Goal: Information Seeking & Learning: Learn about a topic

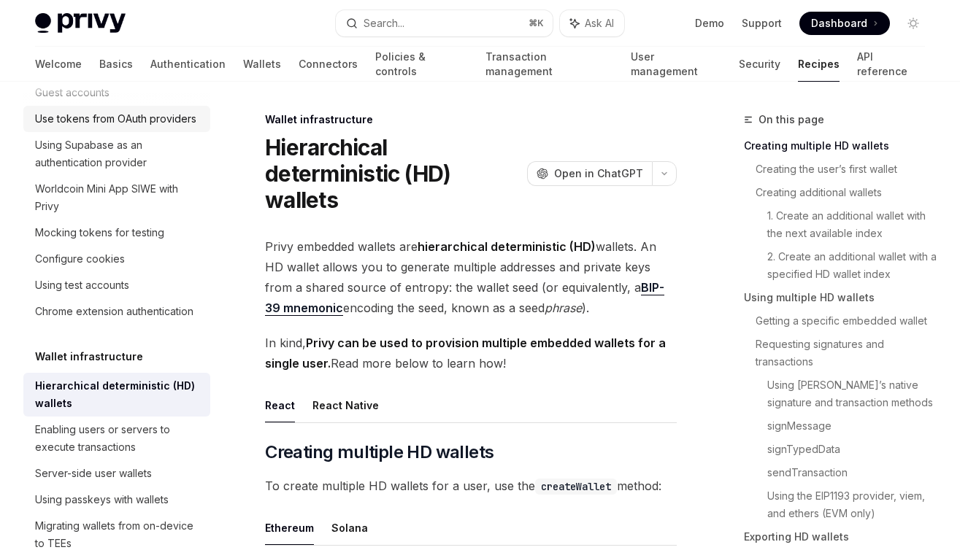
scroll to position [257, 0]
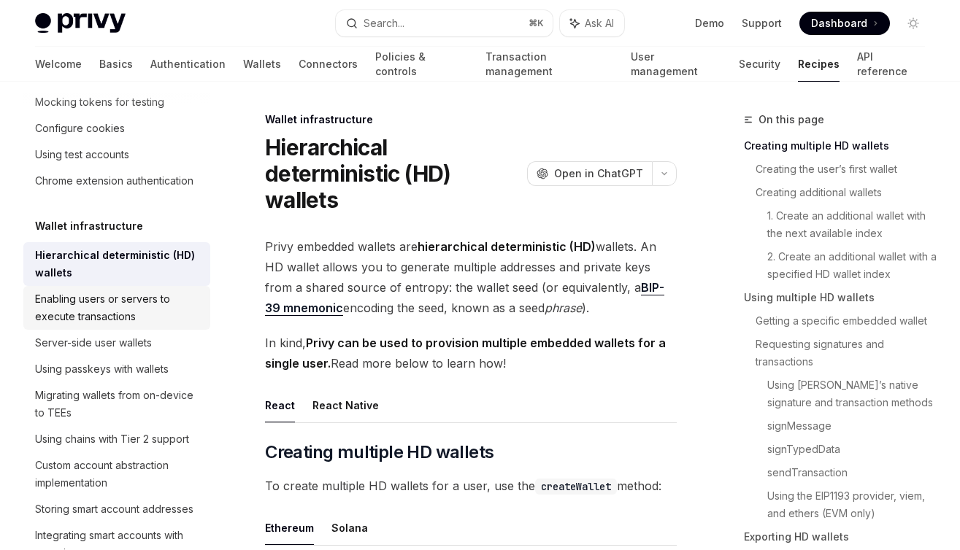
click at [125, 305] on div "Enabling users or servers to execute transactions" at bounding box center [118, 307] width 166 height 35
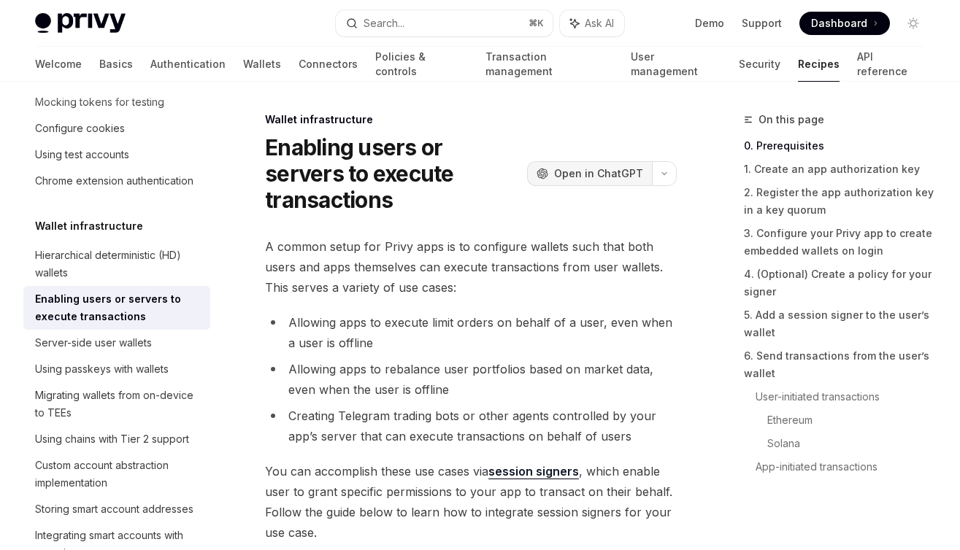
click at [628, 166] on span "Open in ChatGPT" at bounding box center [598, 173] width 89 height 15
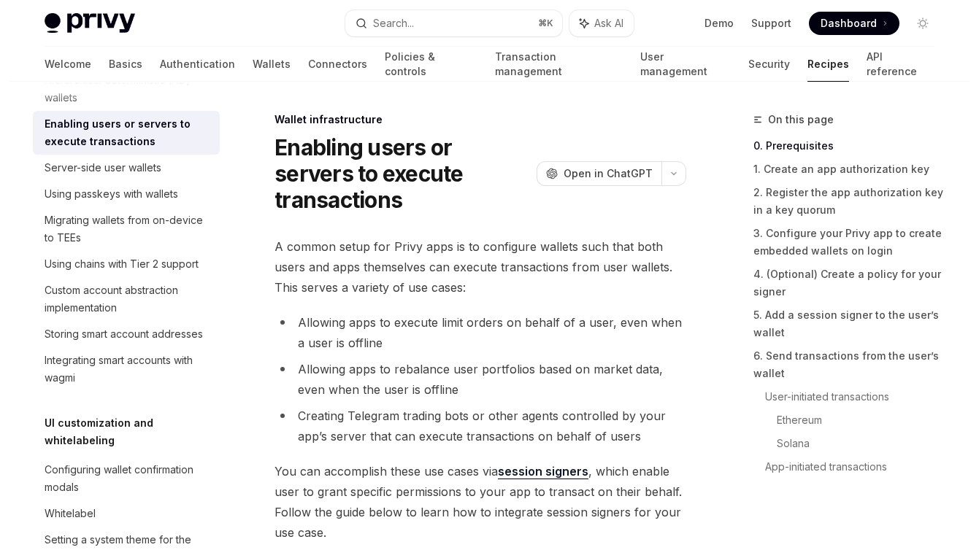
scroll to position [426, 0]
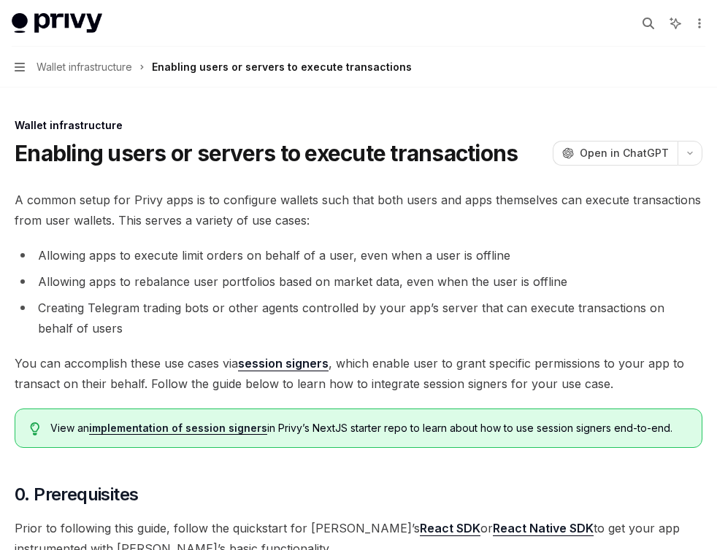
click at [247, 428] on link "implementation of session signers" at bounding box center [178, 428] width 178 height 13
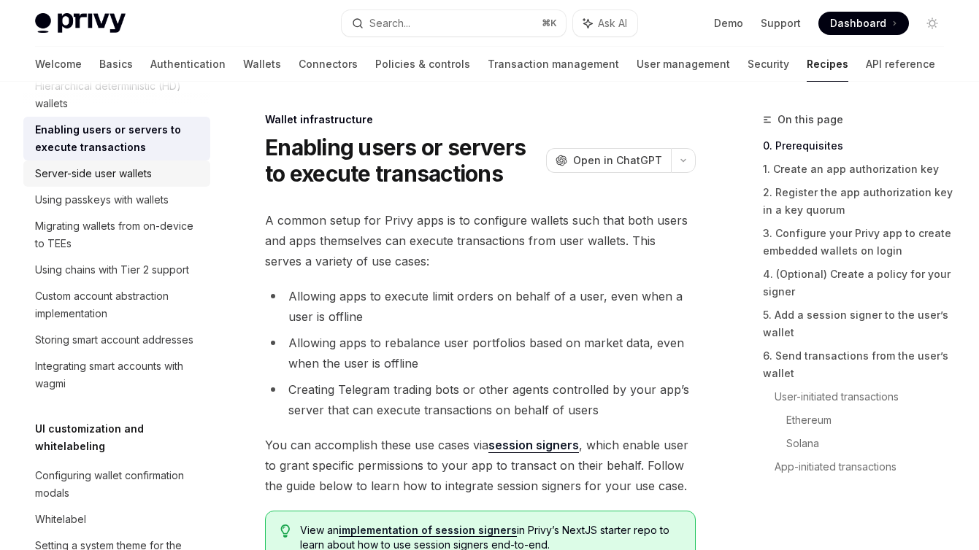
click at [125, 179] on div "Server-side user wallets" at bounding box center [93, 174] width 117 height 18
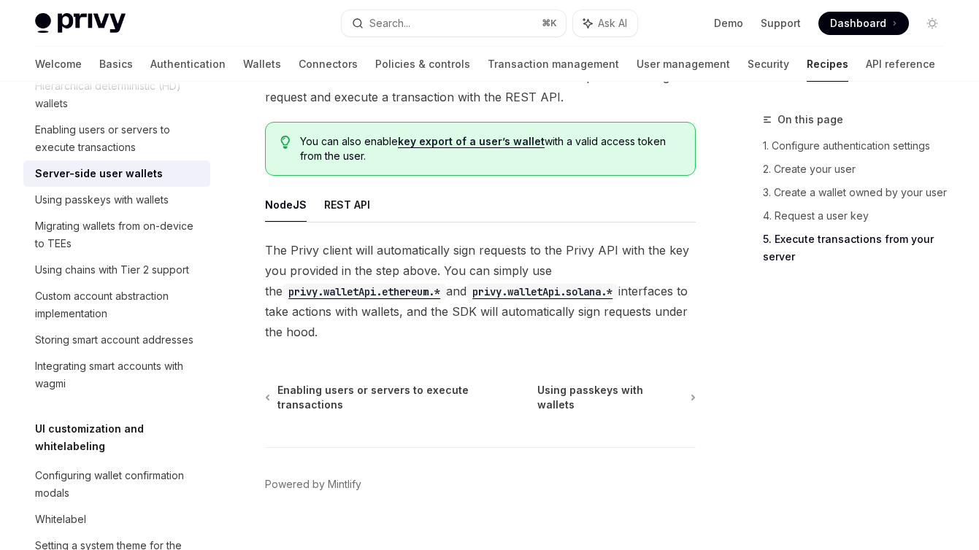
scroll to position [3118, 0]
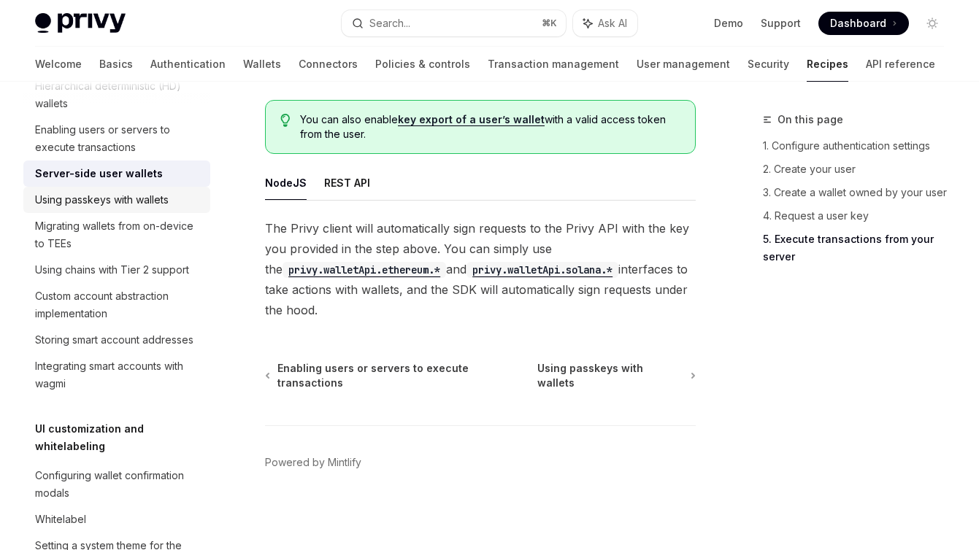
click at [158, 207] on div "Using passkeys with wallets" at bounding box center [102, 200] width 134 height 18
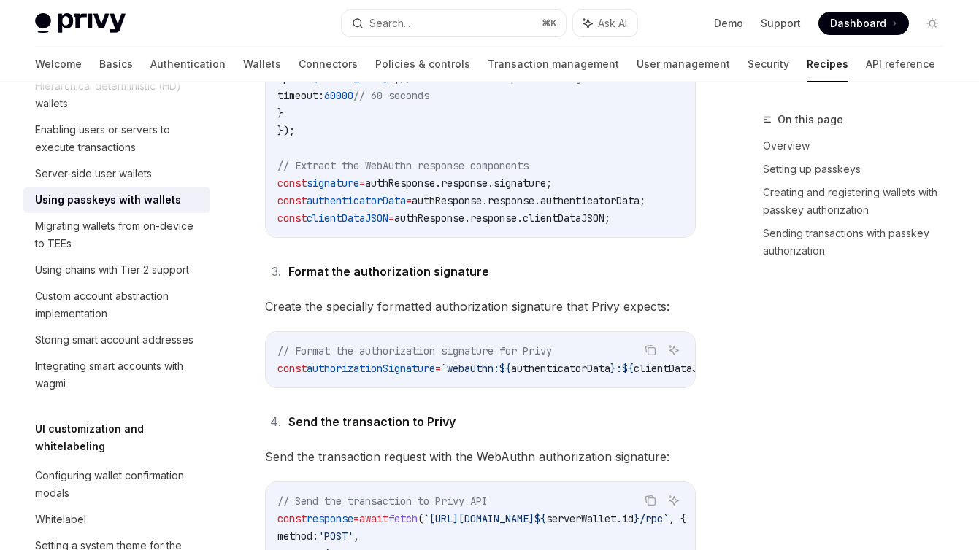
scroll to position [3200, 0]
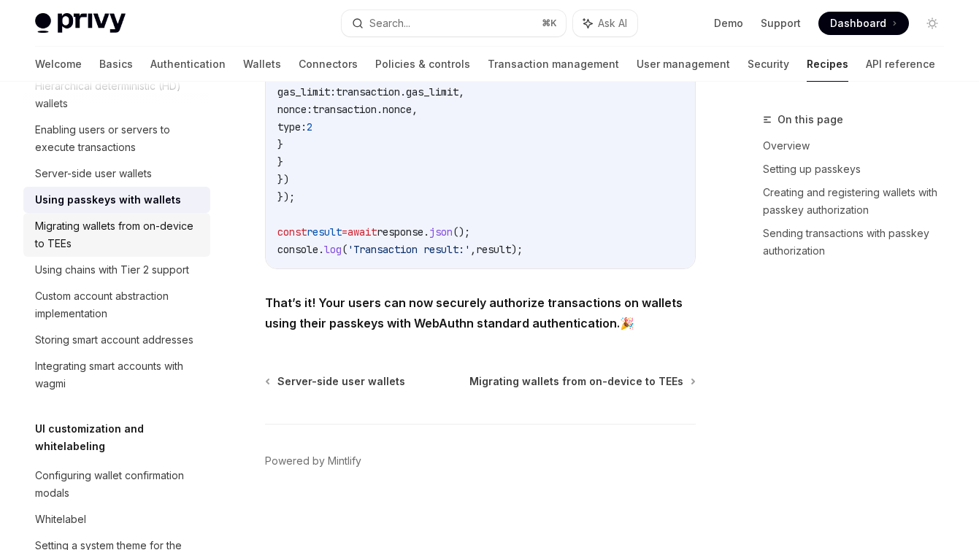
click at [155, 231] on div "Migrating wallets from on-device to TEEs" at bounding box center [118, 234] width 166 height 35
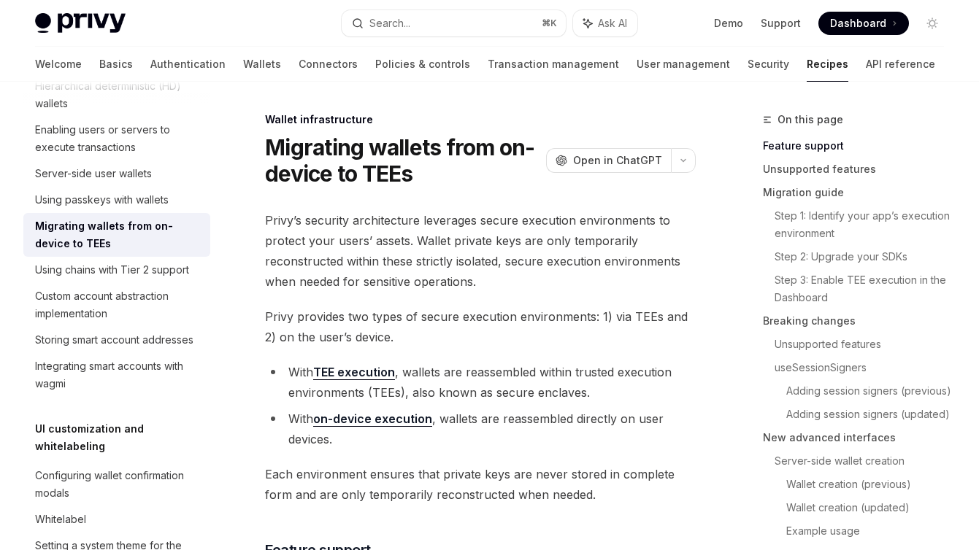
click at [365, 422] on link "on-device execution" at bounding box center [372, 419] width 119 height 15
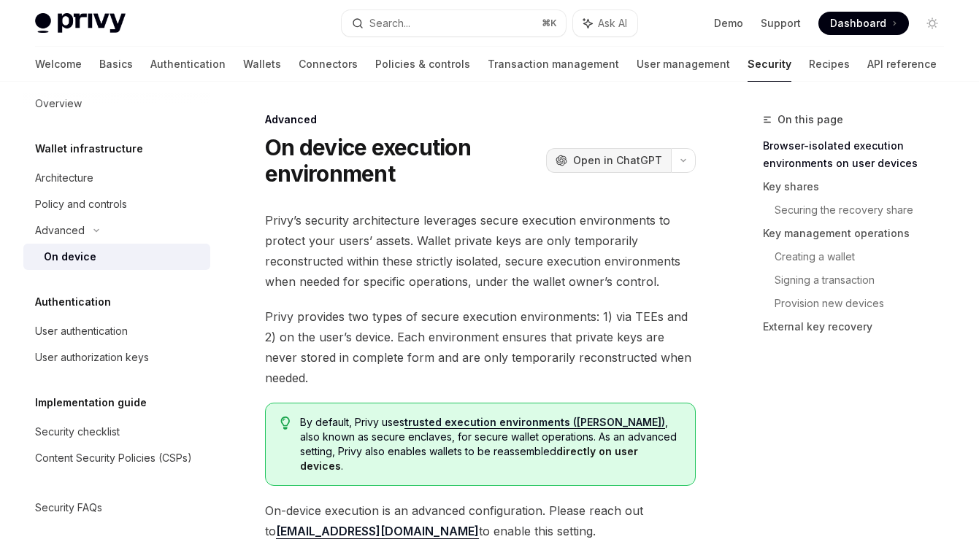
click at [586, 164] on span "Open in ChatGPT" at bounding box center [617, 160] width 89 height 15
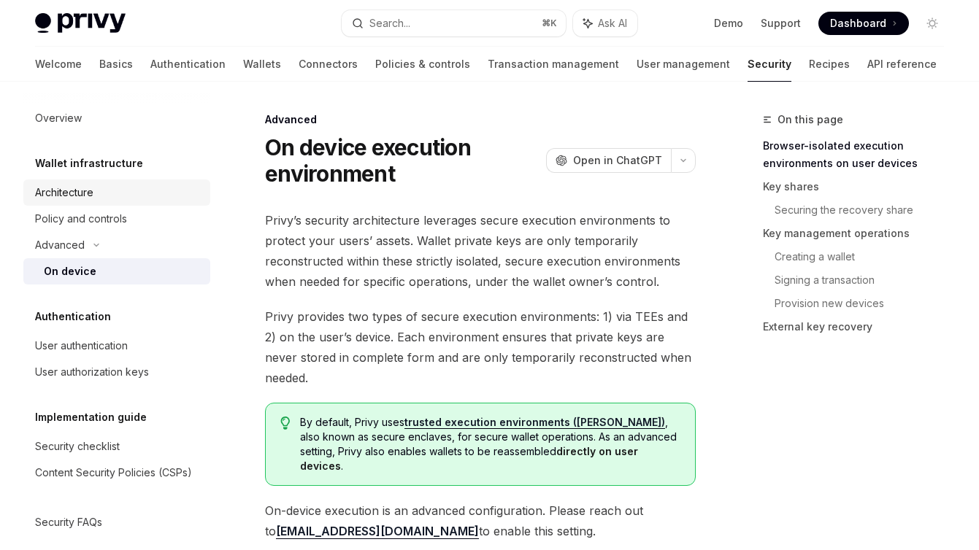
click at [100, 196] on div "Architecture" at bounding box center [118, 193] width 166 height 18
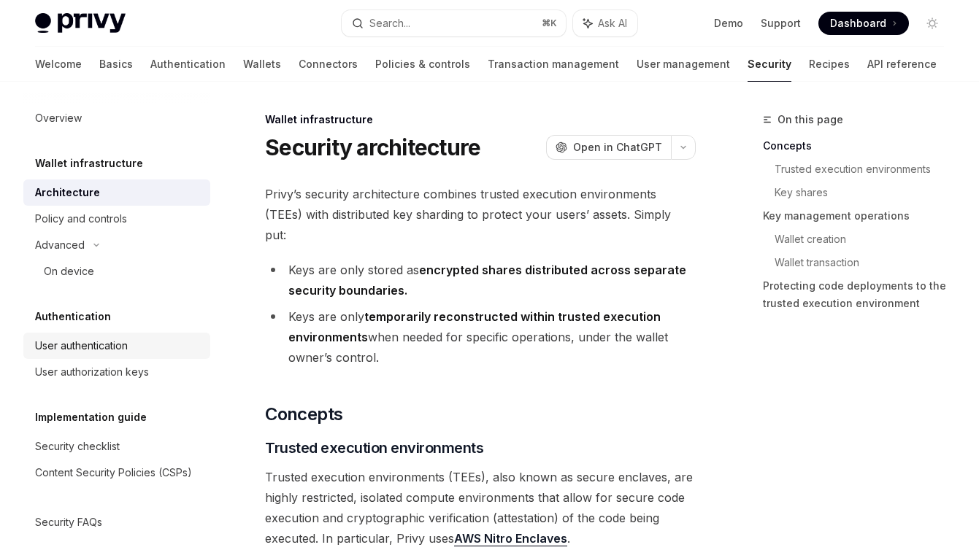
click at [132, 352] on div "User authentication" at bounding box center [118, 346] width 166 height 18
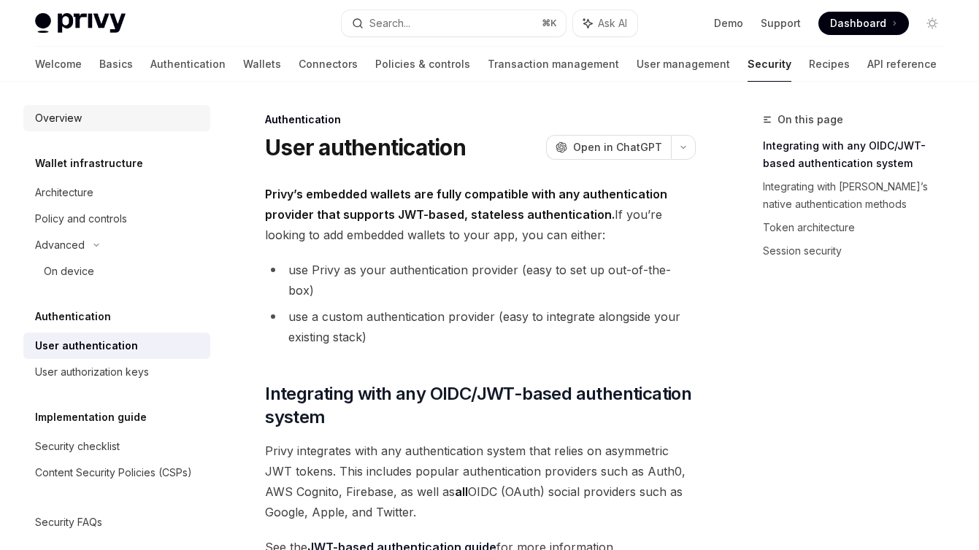
click at [53, 115] on div "Overview" at bounding box center [58, 118] width 47 height 18
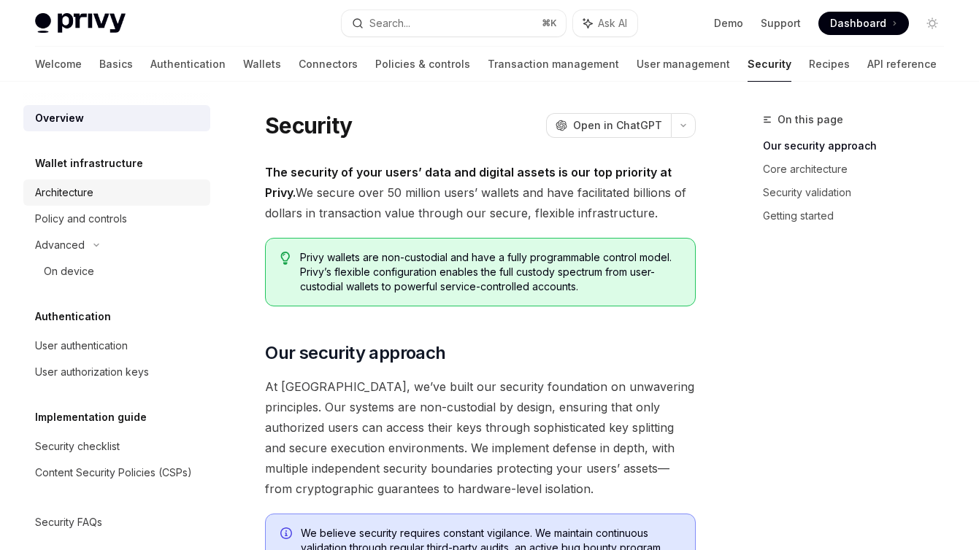
click at [93, 192] on div "Architecture" at bounding box center [64, 193] width 58 height 18
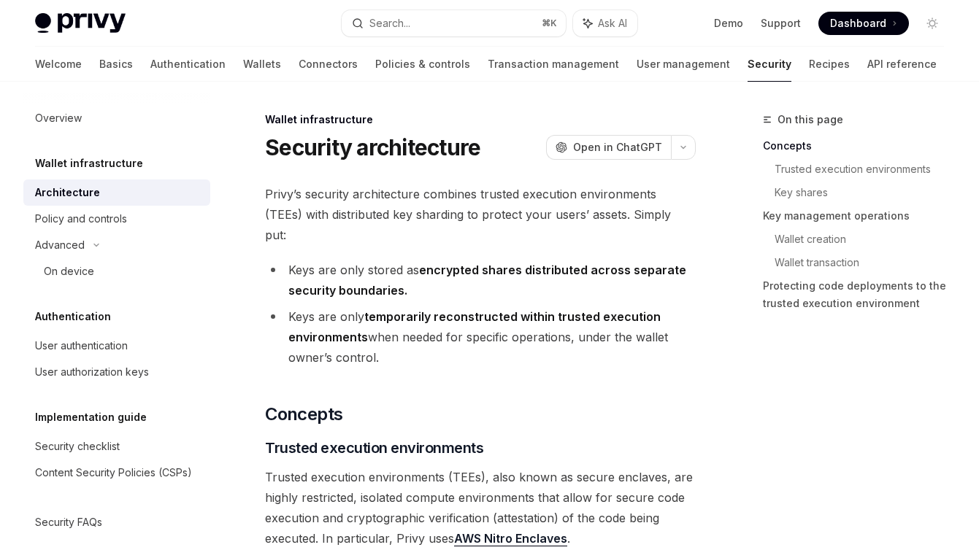
scroll to position [15, 0]
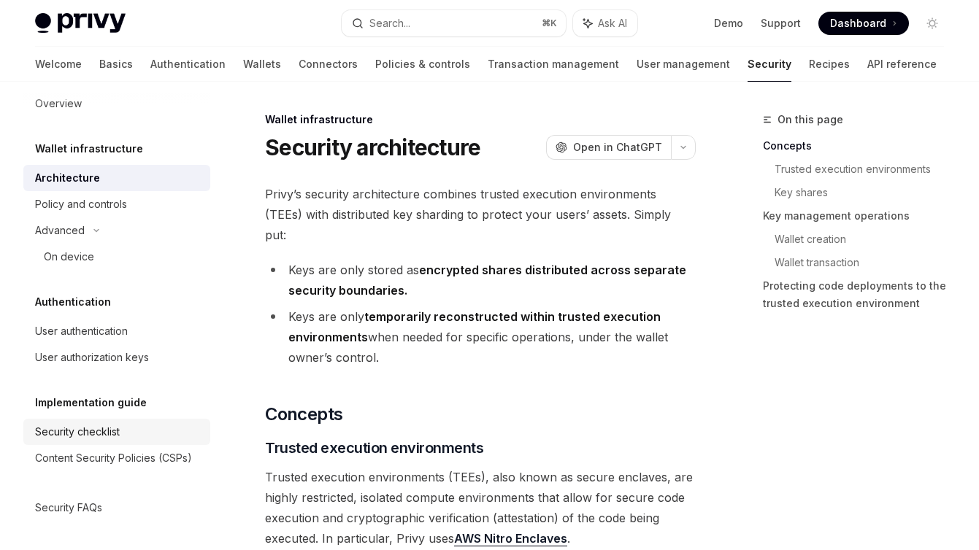
click at [88, 428] on div "Security checklist" at bounding box center [77, 432] width 85 height 18
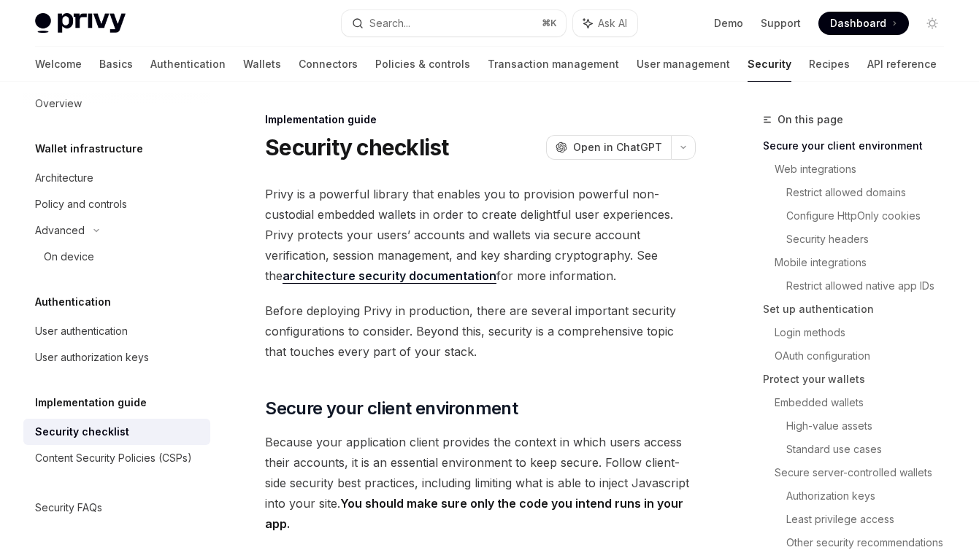
click at [90, 476] on div "Overview Wallet infrastructure Architecture Policy and controls Advanced On dev…" at bounding box center [116, 305] width 187 height 431
click at [100, 462] on div "Content Security Policies (CSPs)" at bounding box center [113, 458] width 157 height 18
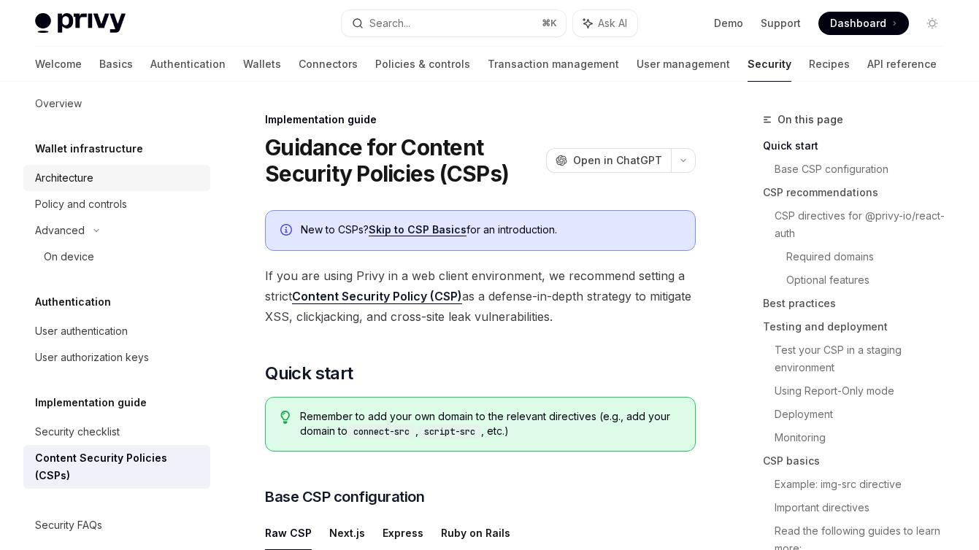
click at [107, 182] on div "Architecture" at bounding box center [118, 178] width 166 height 18
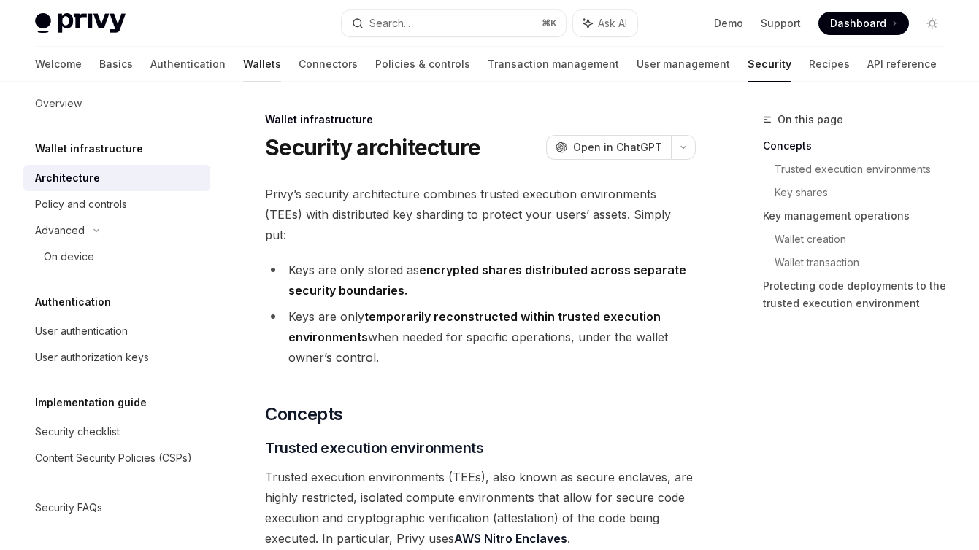
click at [243, 66] on link "Wallets" at bounding box center [262, 64] width 38 height 35
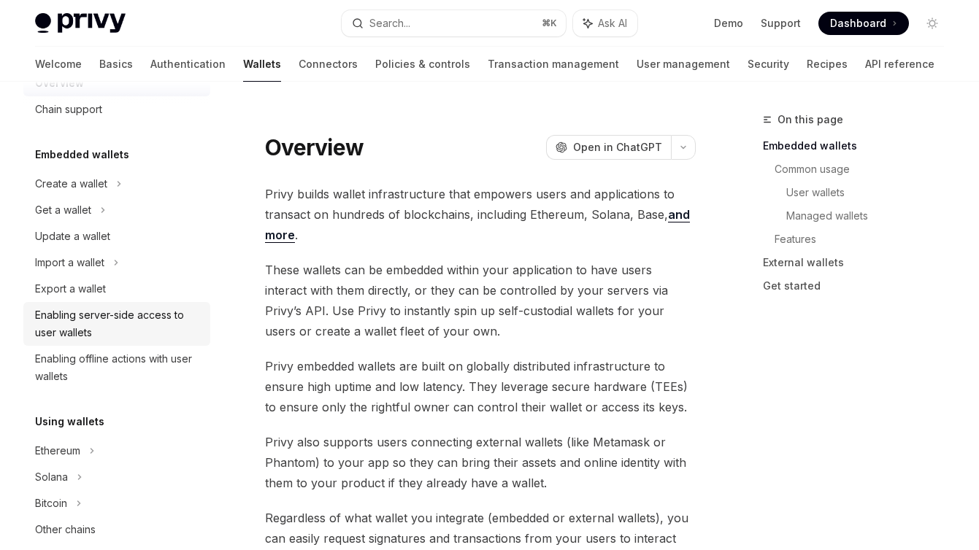
scroll to position [52, 0]
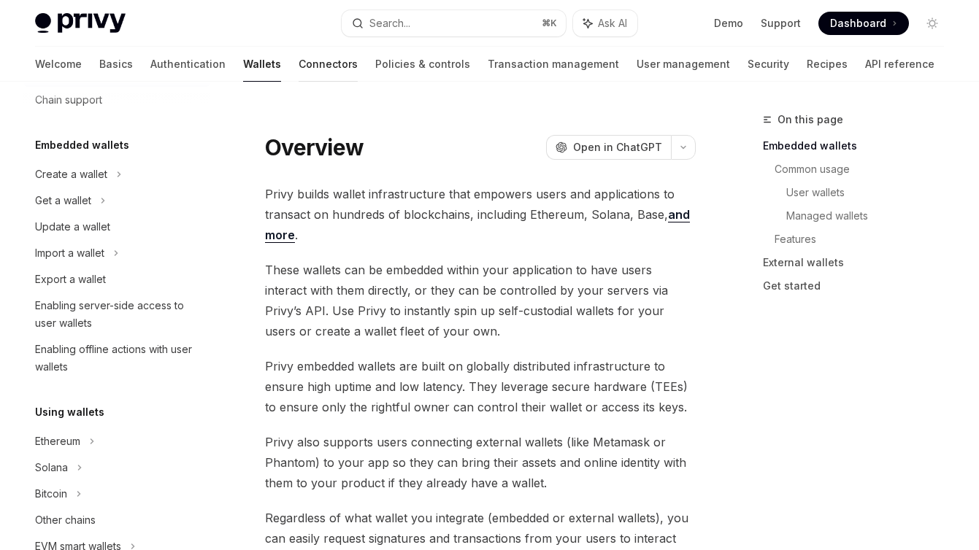
click at [298, 62] on link "Connectors" at bounding box center [327, 64] width 59 height 35
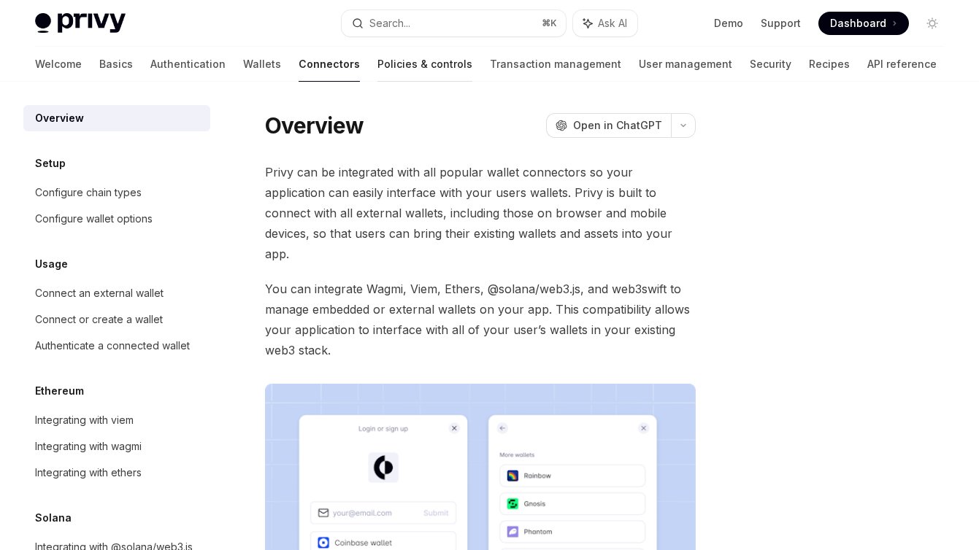
click at [377, 65] on link "Policies & controls" at bounding box center [424, 64] width 95 height 35
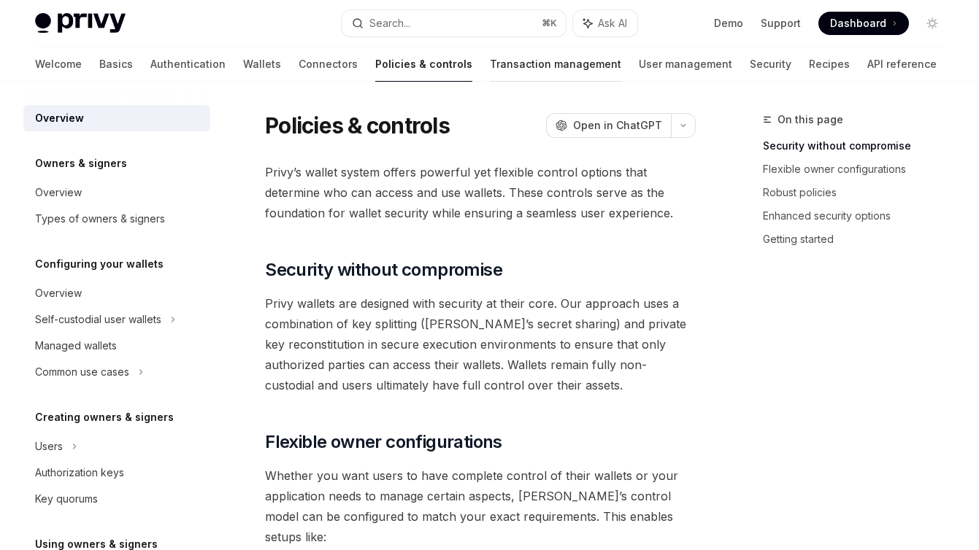
click at [493, 69] on link "Transaction management" at bounding box center [555, 64] width 131 height 35
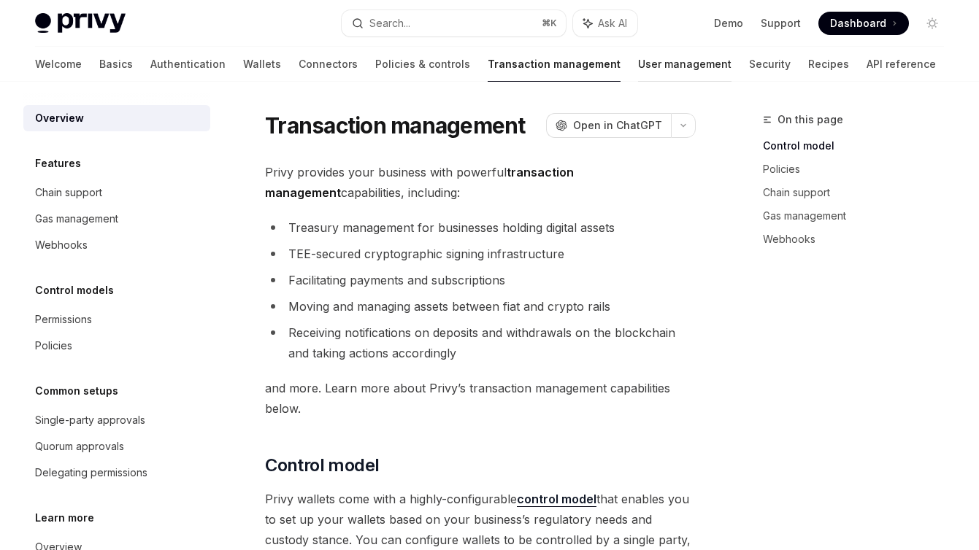
click at [638, 64] on link "User management" at bounding box center [684, 64] width 93 height 35
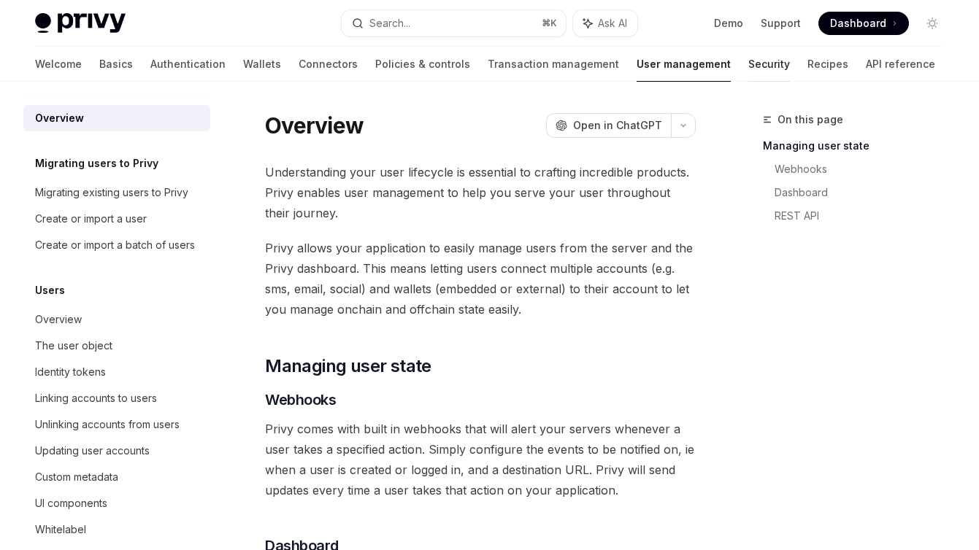
click at [748, 67] on link "Security" at bounding box center [769, 64] width 42 height 35
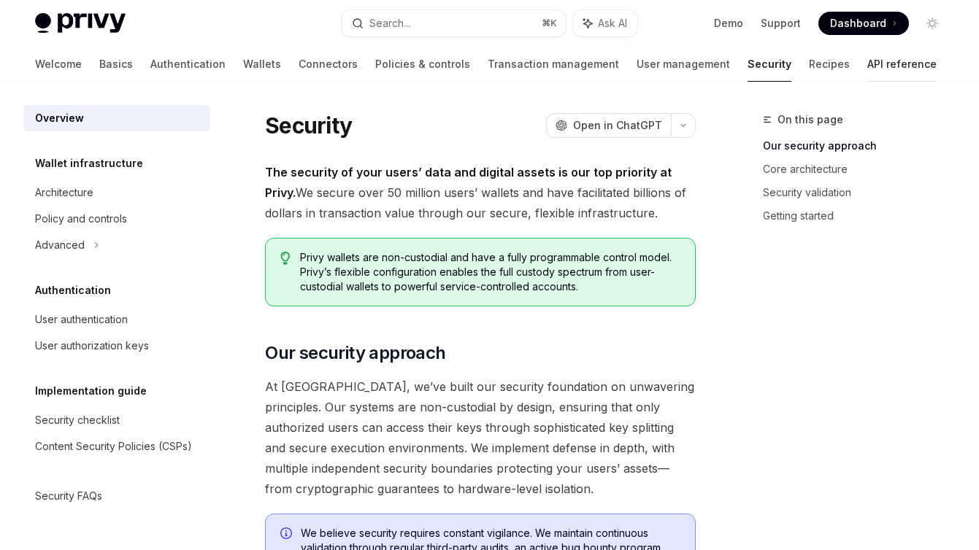
click at [867, 70] on link "API reference" at bounding box center [901, 64] width 69 height 35
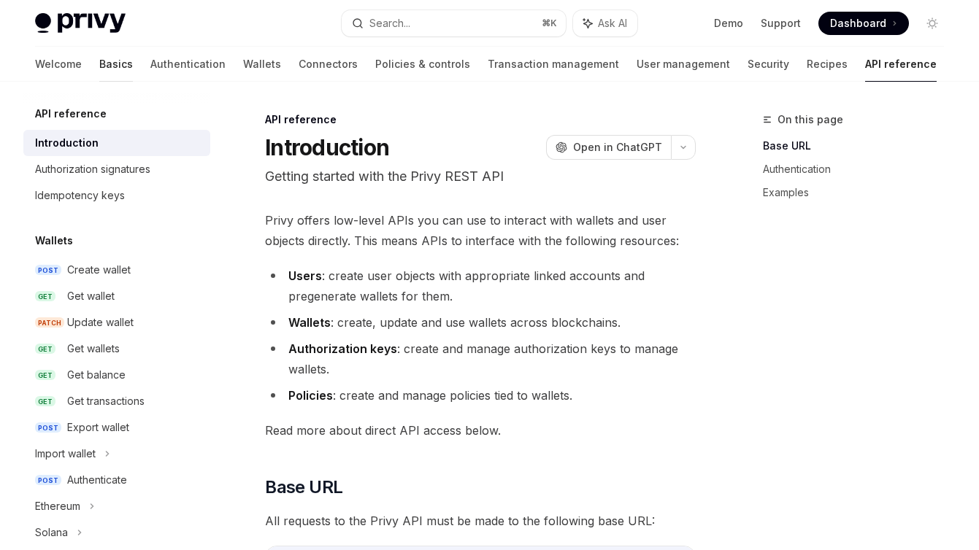
click at [99, 66] on link "Basics" at bounding box center [116, 64] width 34 height 35
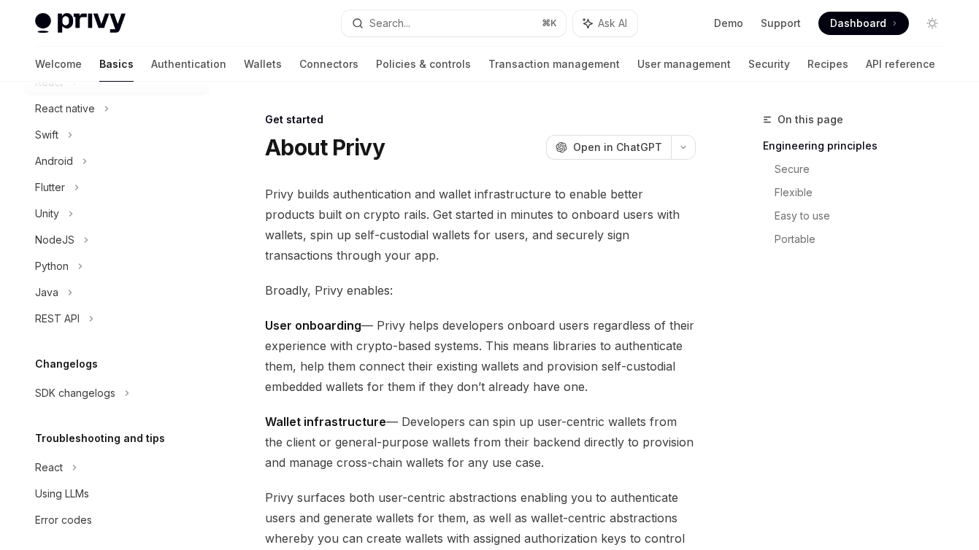
scroll to position [226, 0]
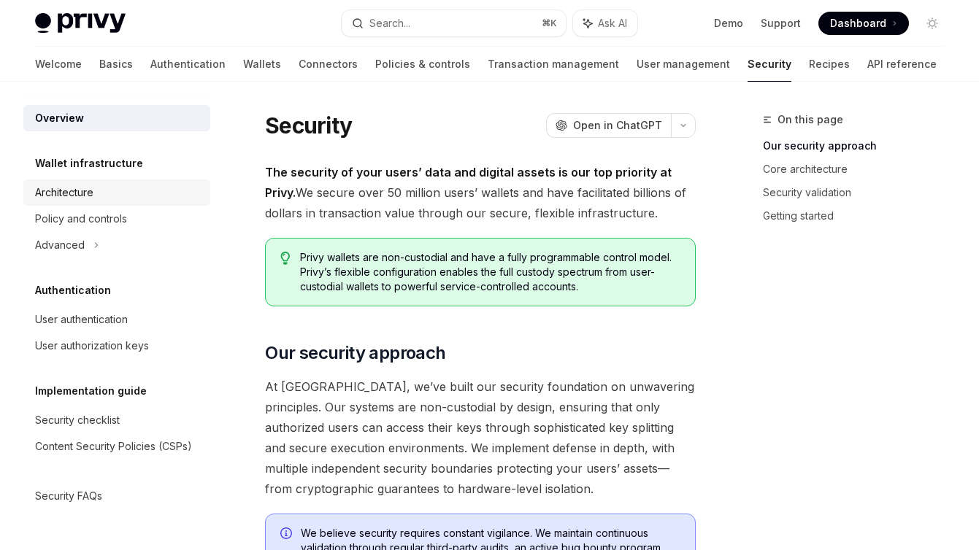
click at [103, 193] on div "Architecture" at bounding box center [118, 193] width 166 height 18
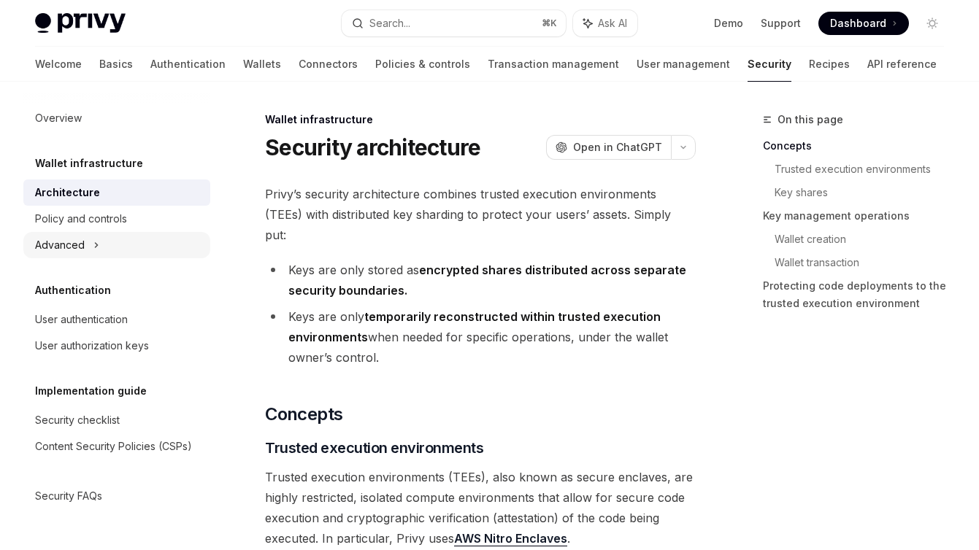
click at [93, 247] on icon at bounding box center [96, 245] width 6 height 18
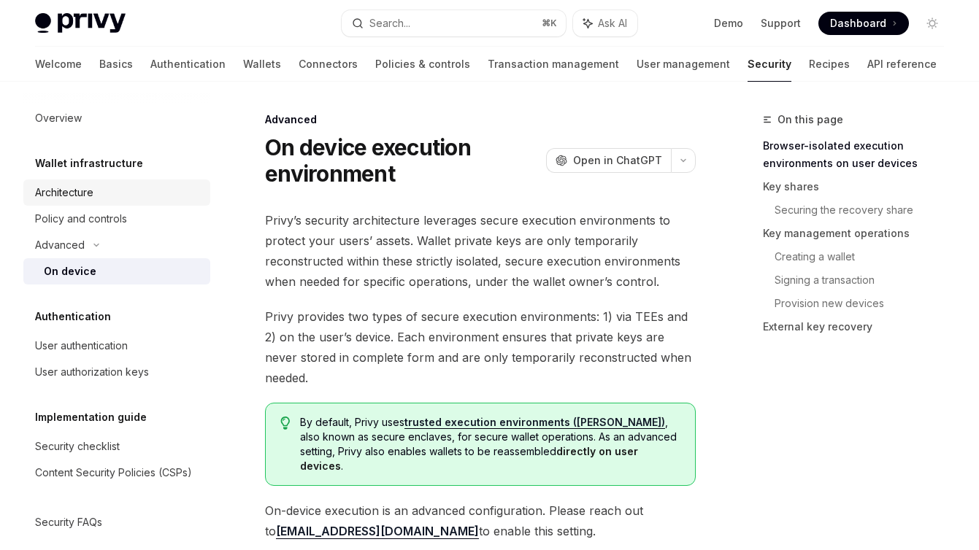
click at [121, 193] on div "Architecture" at bounding box center [118, 193] width 166 height 18
type textarea "*"
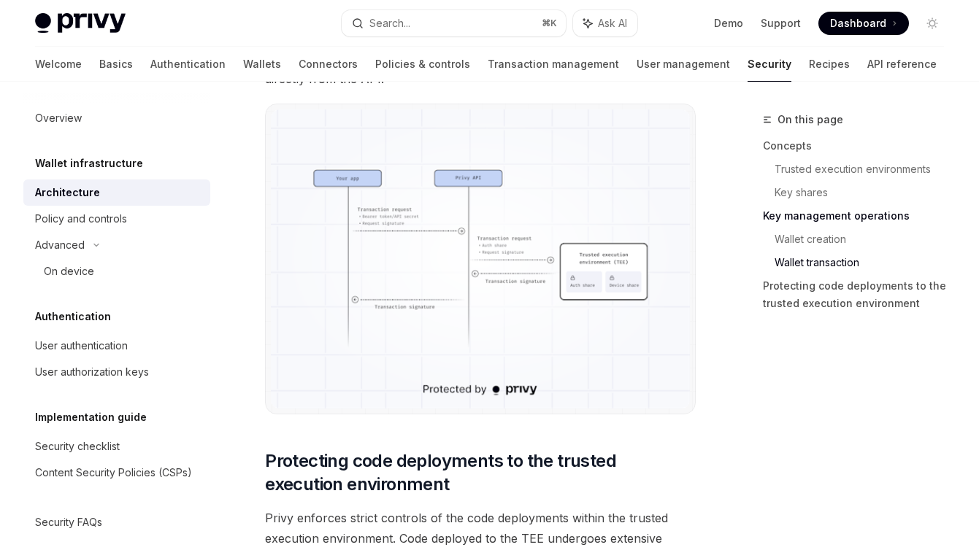
scroll to position [3299, 0]
